Goal: Task Accomplishment & Management: Use online tool/utility

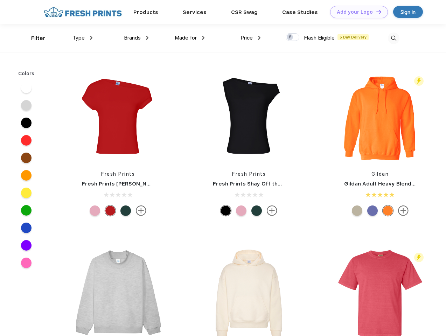
click at [356, 12] on link "Add your Logo Design Tool" at bounding box center [359, 12] width 58 height 12
click at [0, 0] on div "Design Tool" at bounding box center [0, 0] width 0 height 0
click at [375, 12] on link "Add your Logo Design Tool" at bounding box center [359, 12] width 58 height 12
click at [34, 38] on div "Filter" at bounding box center [38, 38] width 14 height 8
click at [83, 38] on span "Type" at bounding box center [78, 38] width 12 height 6
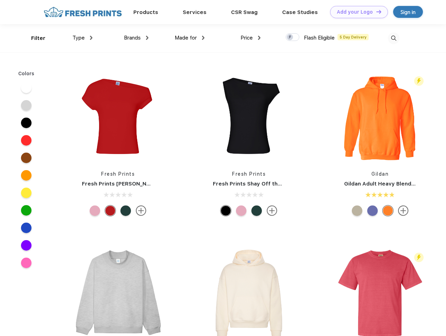
click at [136, 38] on span "Brands" at bounding box center [132, 38] width 17 height 6
click at [190, 38] on span "Made for" at bounding box center [186, 38] width 22 height 6
click at [251, 38] on span "Price" at bounding box center [246, 38] width 12 height 6
click at [293, 37] on div at bounding box center [293, 37] width 14 height 8
click at [290, 37] on input "checkbox" at bounding box center [288, 35] width 5 height 5
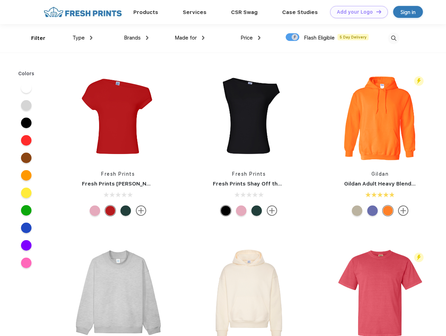
click at [393, 38] on img at bounding box center [394, 39] width 12 height 12
